Goal: Complete application form: Complete application form

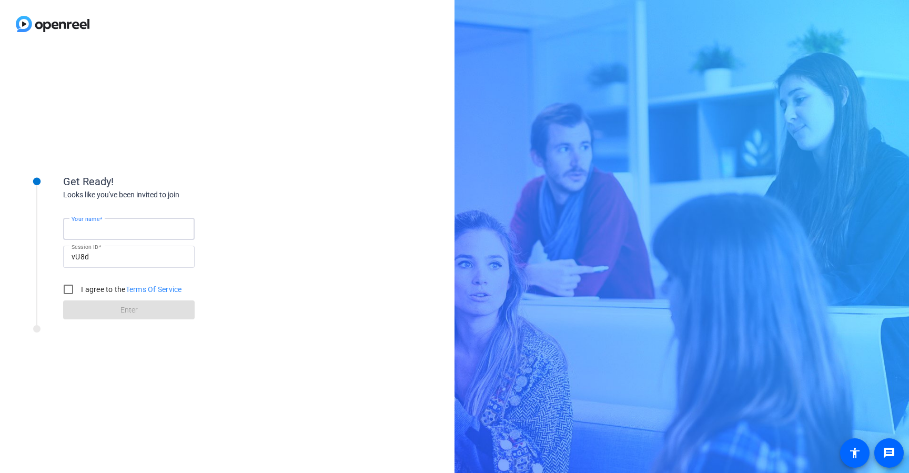
click at [133, 232] on input "Your name" at bounding box center [129, 228] width 115 height 13
type input "[PERSON_NAME]"
click at [71, 291] on input "I agree to the Terms Of Service" at bounding box center [68, 289] width 21 height 21
checkbox input "true"
click at [104, 303] on span at bounding box center [129, 309] width 132 height 25
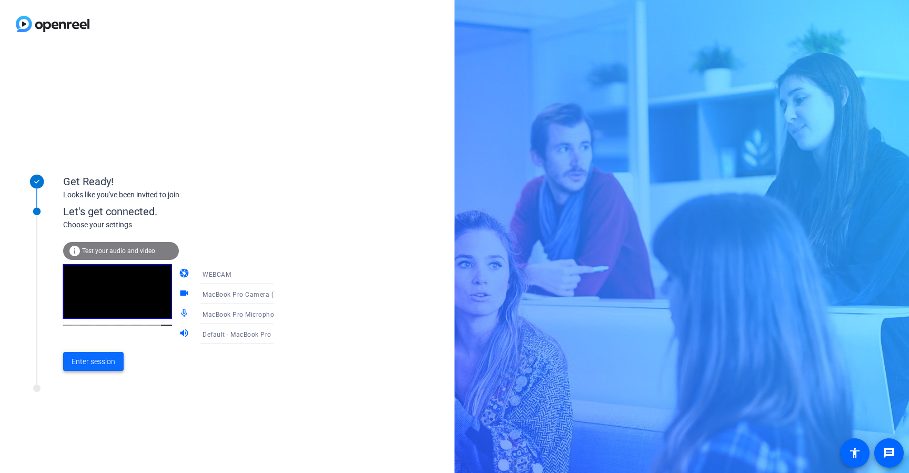
click at [94, 369] on span at bounding box center [93, 361] width 60 height 25
